Goal: Information Seeking & Learning: Understand process/instructions

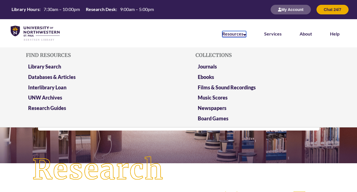
click at [230, 36] on link "Resources" at bounding box center [234, 34] width 24 height 6
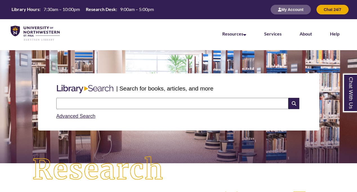
click at [168, 23] on nav "Resources Find Resources Library Search Databases & Articles Interlibrary Loan …" at bounding box center [178, 33] width 357 height 28
click at [153, 106] on input "text" at bounding box center [172, 103] width 232 height 11
type input "**********"
click at [270, 35] on link "Services" at bounding box center [272, 34] width 17 height 6
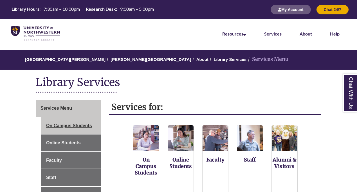
click at [53, 128] on link "On Campus Students" at bounding box center [70, 125] width 59 height 17
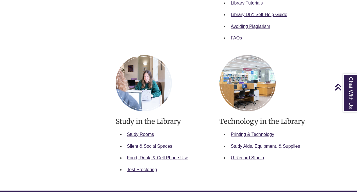
scroll to position [182, 0]
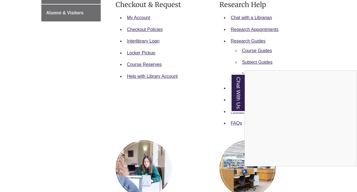
click at [216, 98] on div "Chat With Us" at bounding box center [178, 96] width 357 height 192
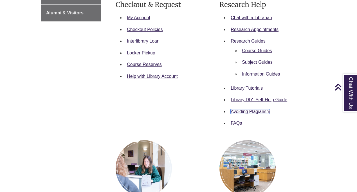
click at [232, 113] on link "Avoiding Plagiarism" at bounding box center [250, 111] width 39 height 5
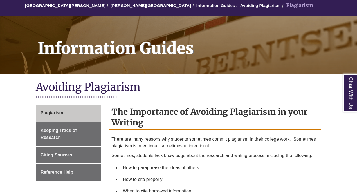
scroll to position [99, 0]
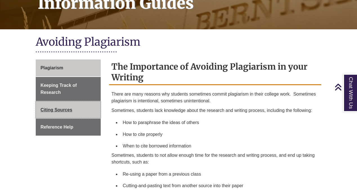
click at [85, 113] on link "Citing Sources" at bounding box center [68, 109] width 65 height 17
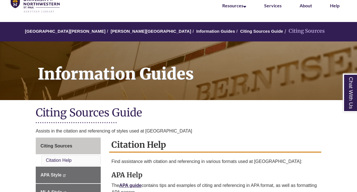
scroll to position [144, 0]
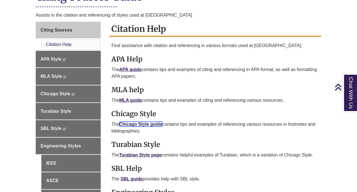
click at [135, 124] on link "Chicago Style guide" at bounding box center [140, 124] width 43 height 5
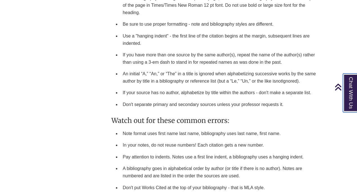
scroll to position [882, 0]
